Goal: Transaction & Acquisition: Purchase product/service

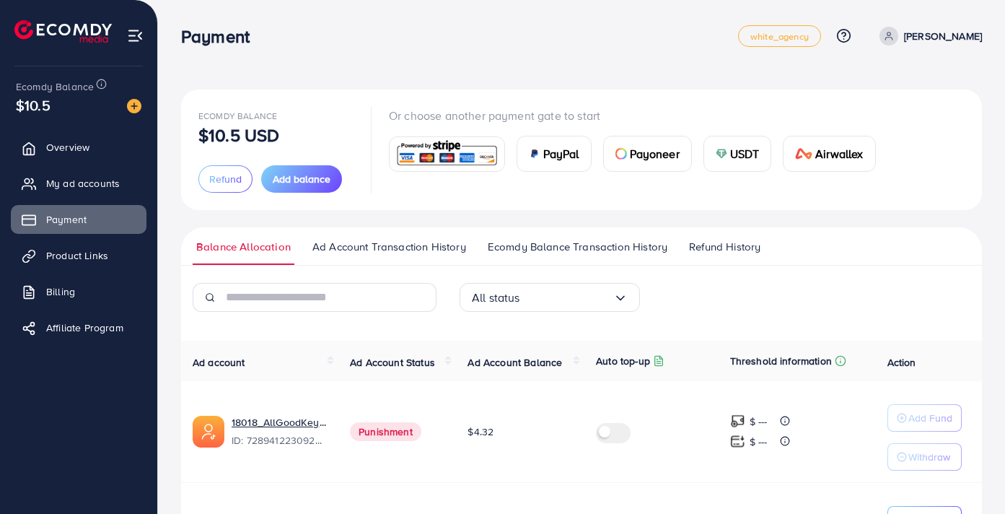
scroll to position [131, 0]
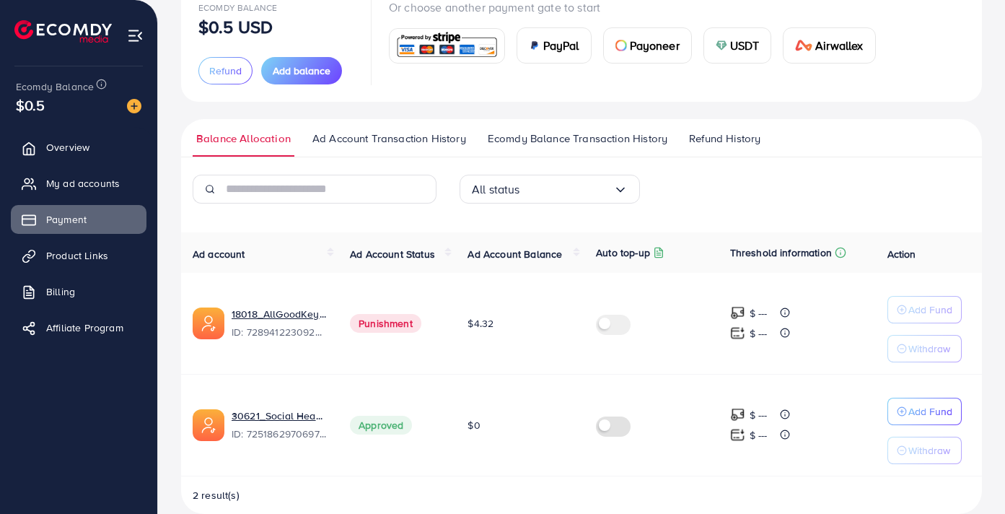
scroll to position [131, 0]
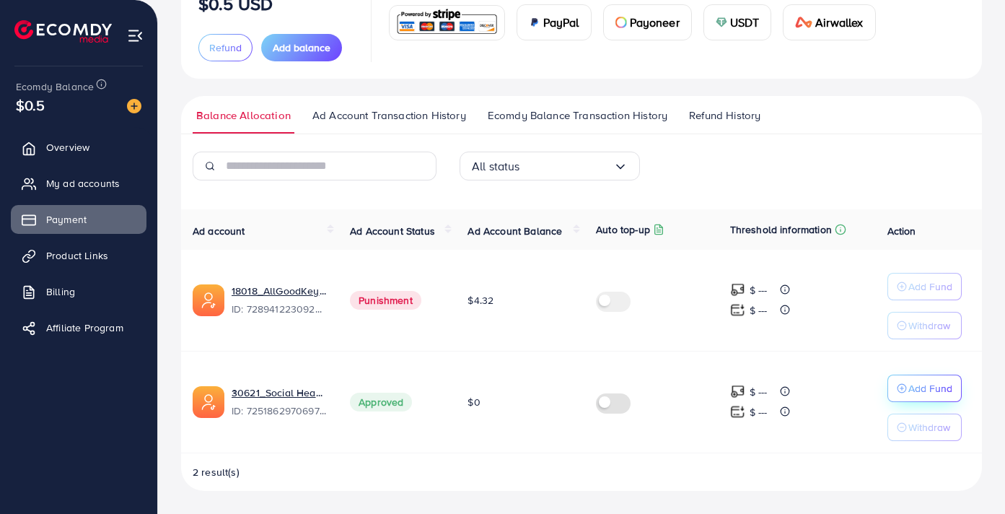
click at [942, 388] on p "Add Fund" at bounding box center [930, 388] width 44 height 17
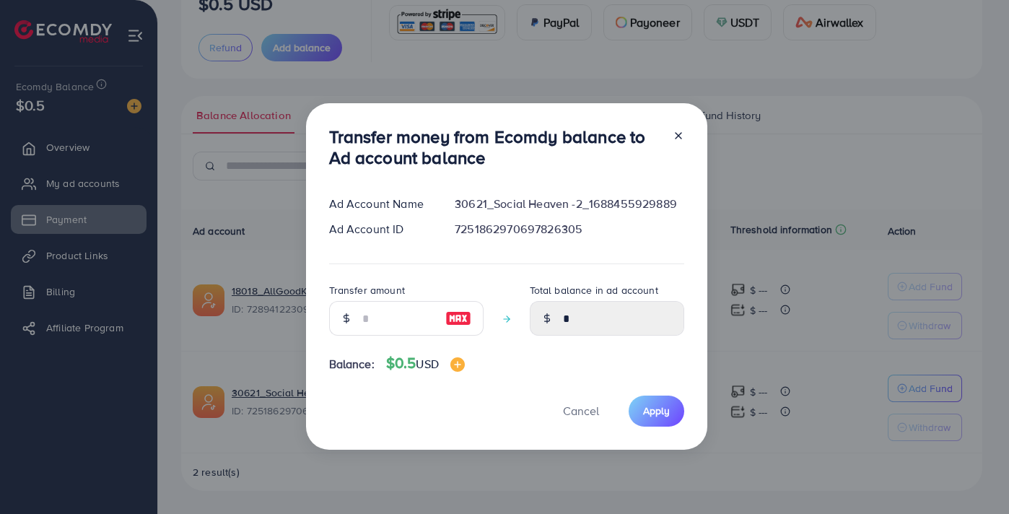
click at [453, 319] on img at bounding box center [458, 318] width 26 height 17
type input "*"
type input "****"
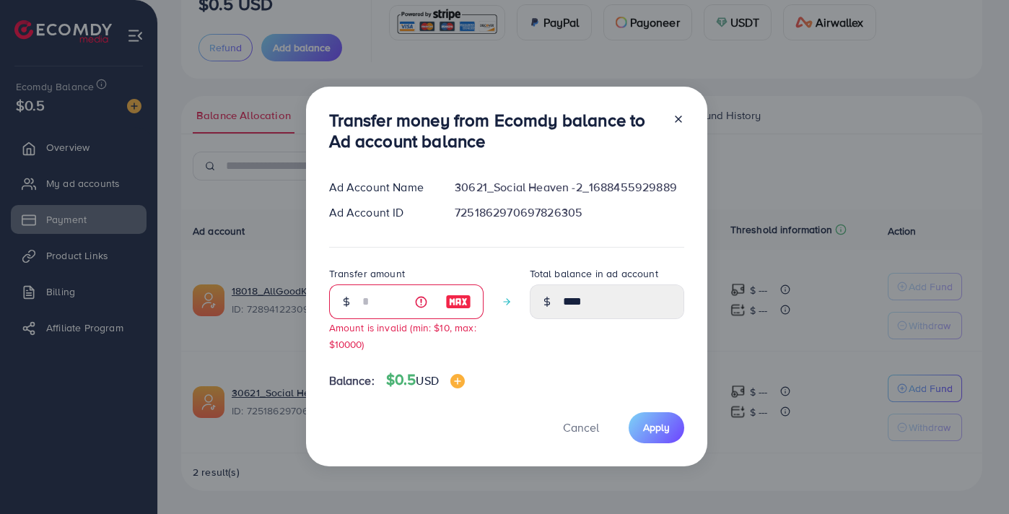
click at [672, 115] on icon at bounding box center [678, 119] width 12 height 12
type input "*"
